Goal: Task Accomplishment & Management: Use online tool/utility

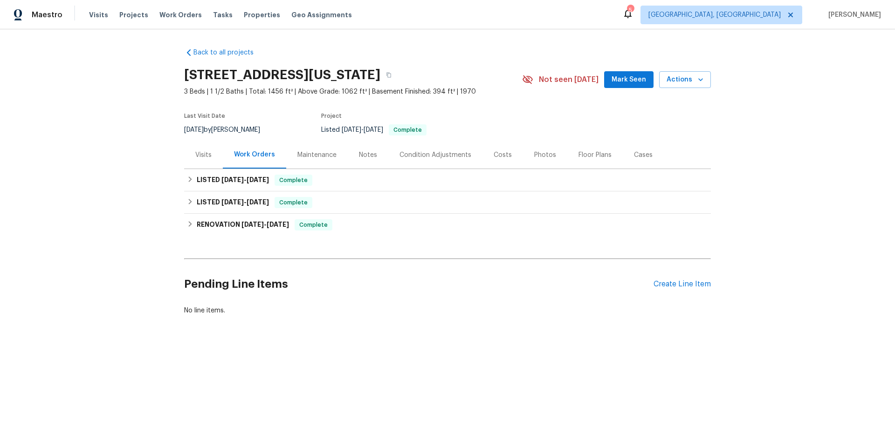
click at [198, 157] on div "Visits" at bounding box center [203, 155] width 16 height 9
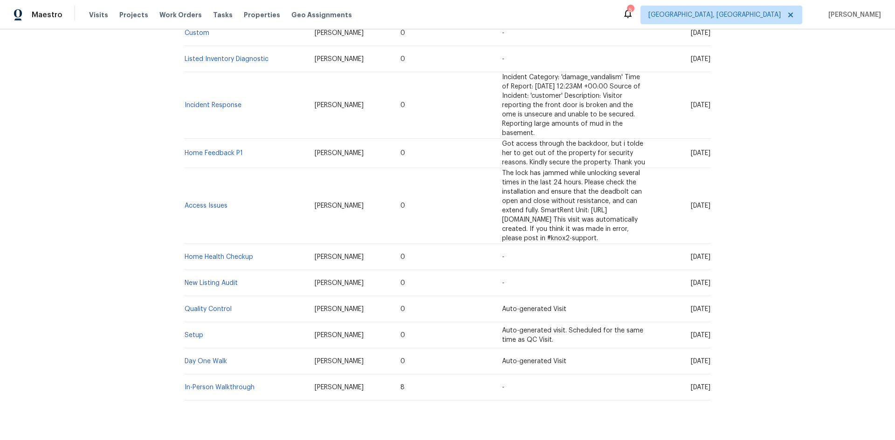
scroll to position [221, 0]
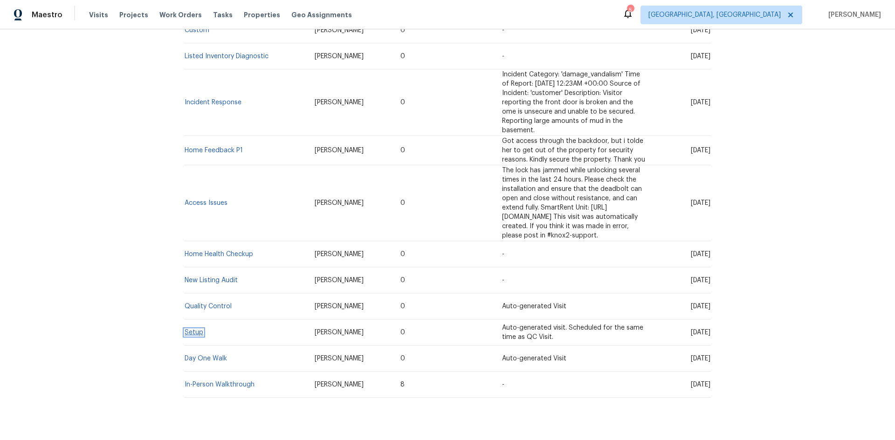
click at [188, 330] on link "Setup" at bounding box center [194, 333] width 19 height 7
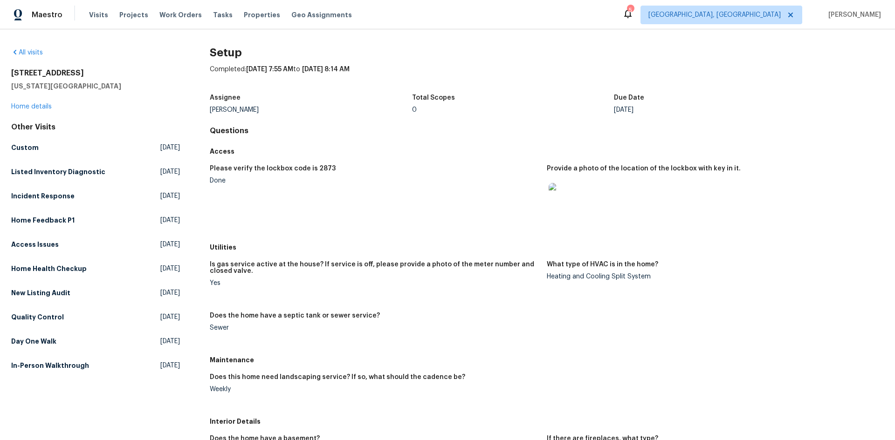
click at [560, 201] on img at bounding box center [564, 198] width 30 height 30
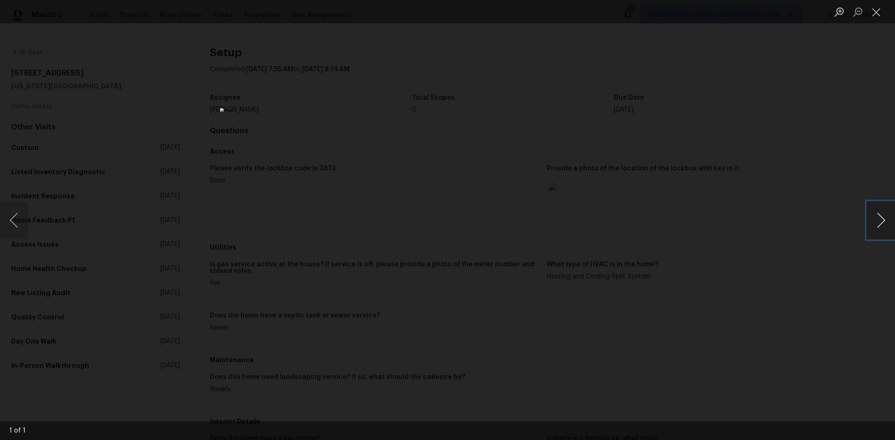
click at [878, 214] on button "Next image" at bounding box center [881, 220] width 28 height 37
click at [874, 14] on button "Close lightbox" at bounding box center [876, 12] width 19 height 16
